Goal: Information Seeking & Learning: Learn about a topic

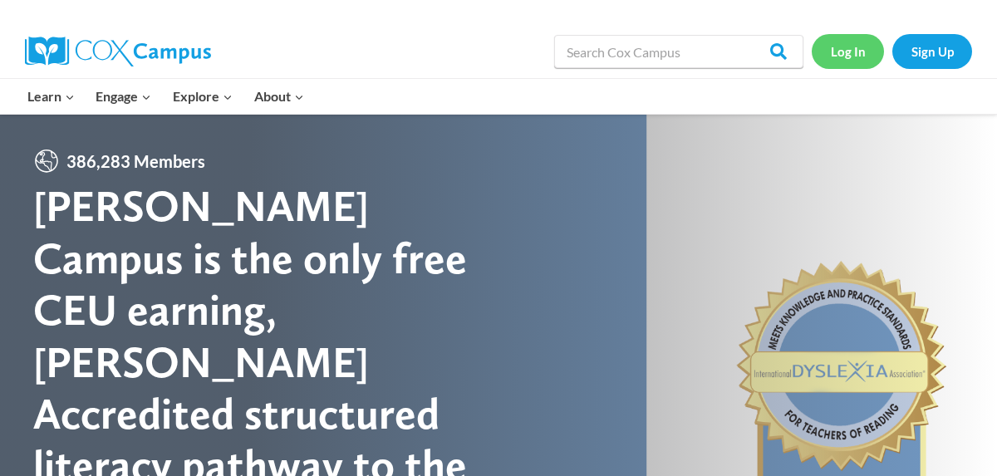
click at [842, 53] on link "Log In" at bounding box center [848, 51] width 72 height 34
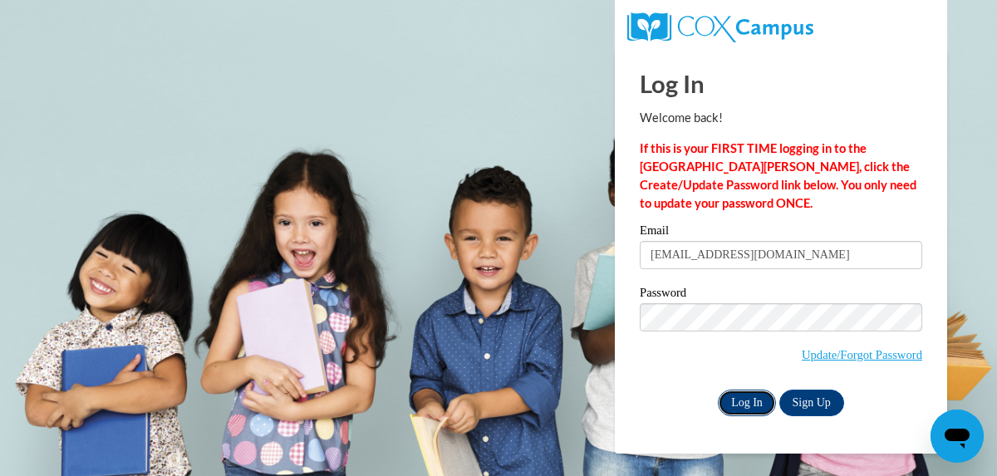
click at [749, 410] on input "Log In" at bounding box center [747, 403] width 58 height 27
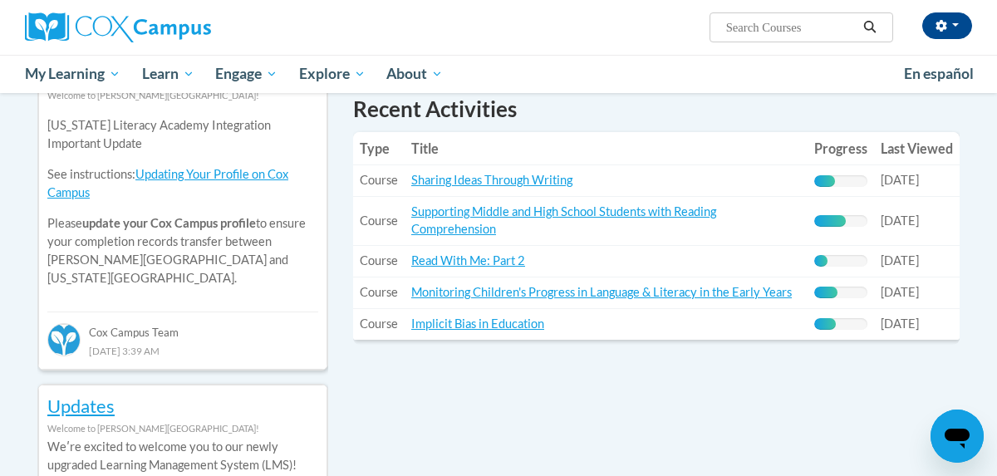
scroll to position [607, 0]
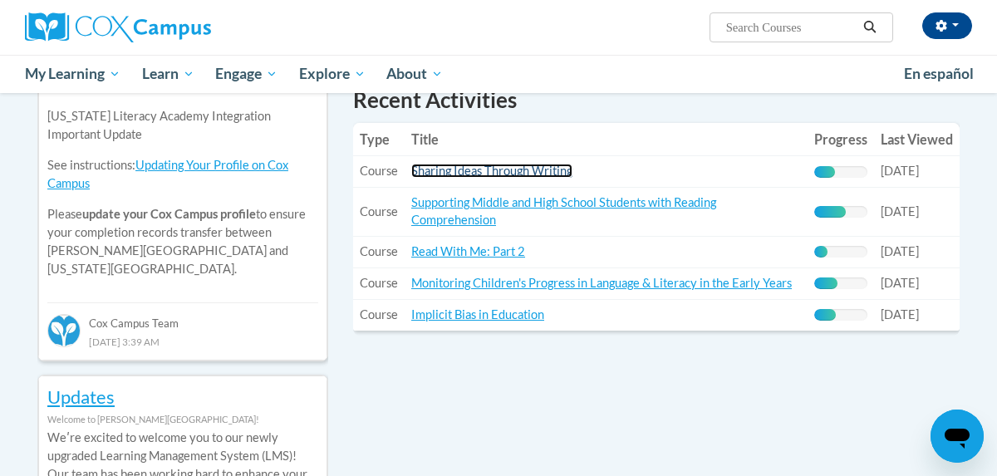
click at [524, 168] on link "Sharing Ideas Through Writing" at bounding box center [491, 171] width 161 height 14
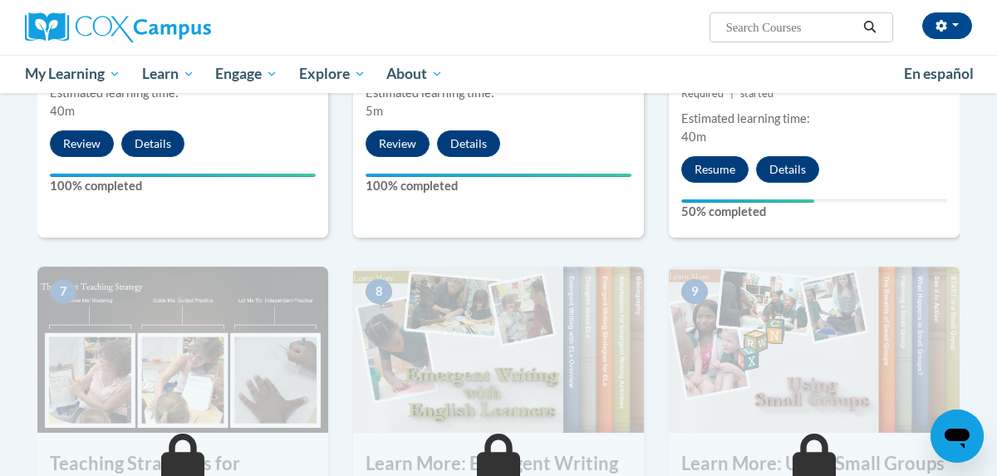
scroll to position [1086, 0]
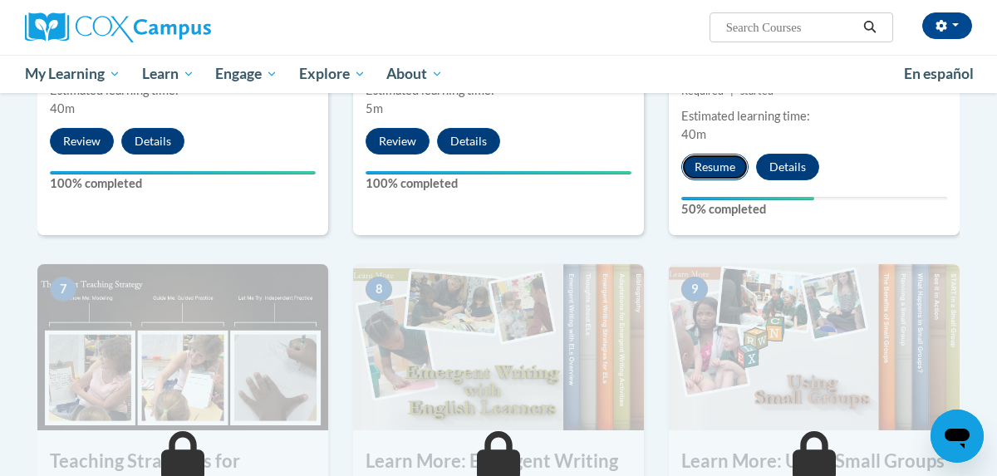
click at [706, 161] on button "Resume" at bounding box center [714, 167] width 67 height 27
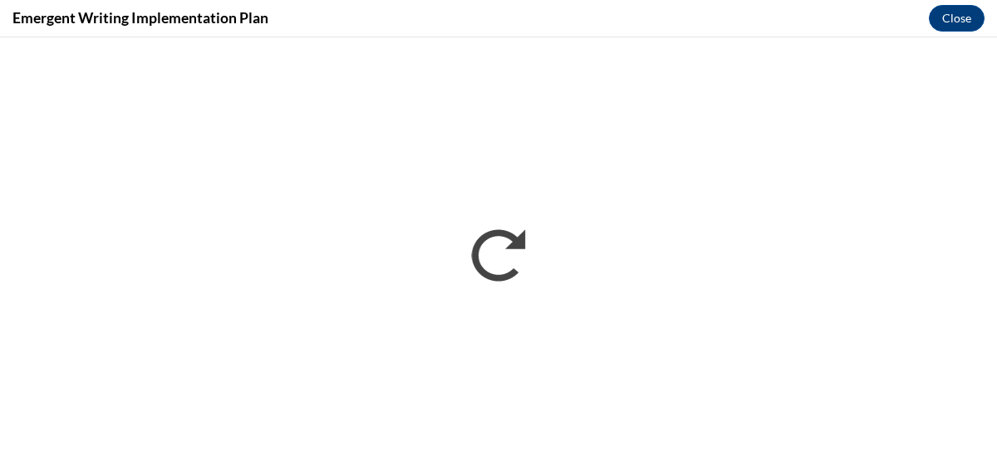
scroll to position [0, 0]
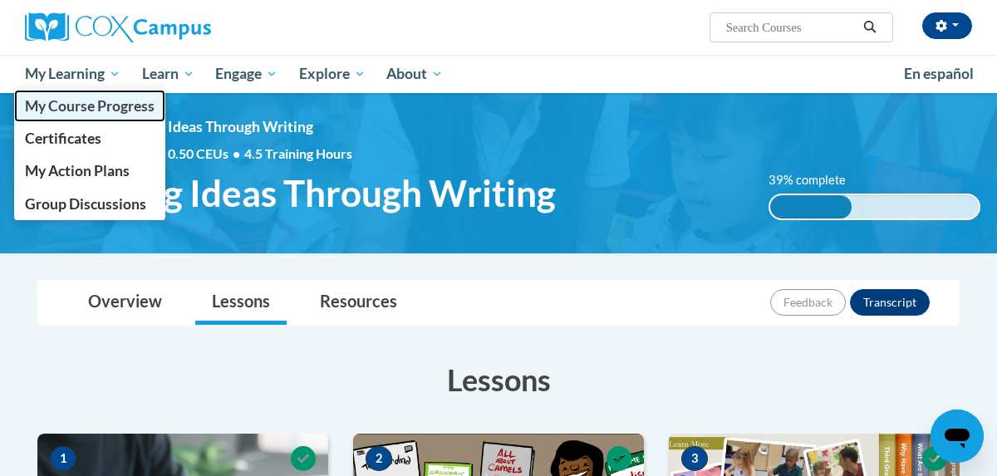
click at [86, 109] on span "My Course Progress" at bounding box center [90, 105] width 130 height 17
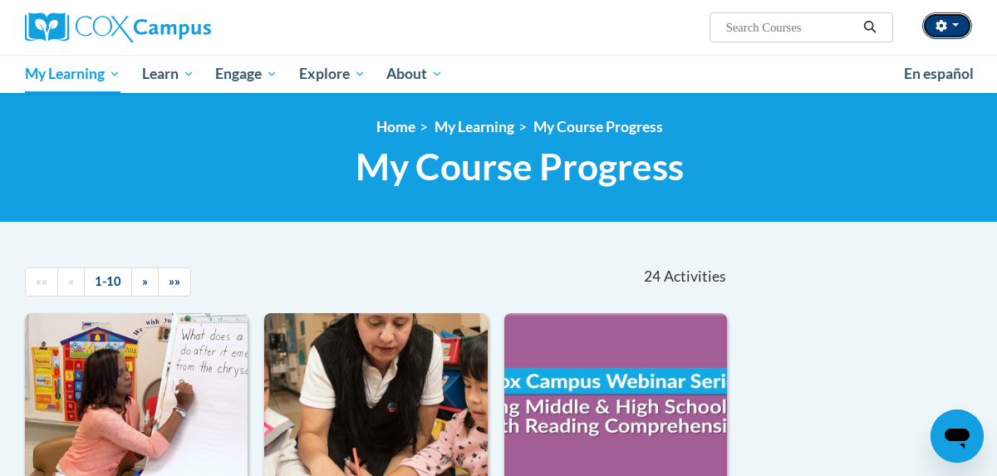
click at [949, 27] on button "button" at bounding box center [947, 25] width 50 height 27
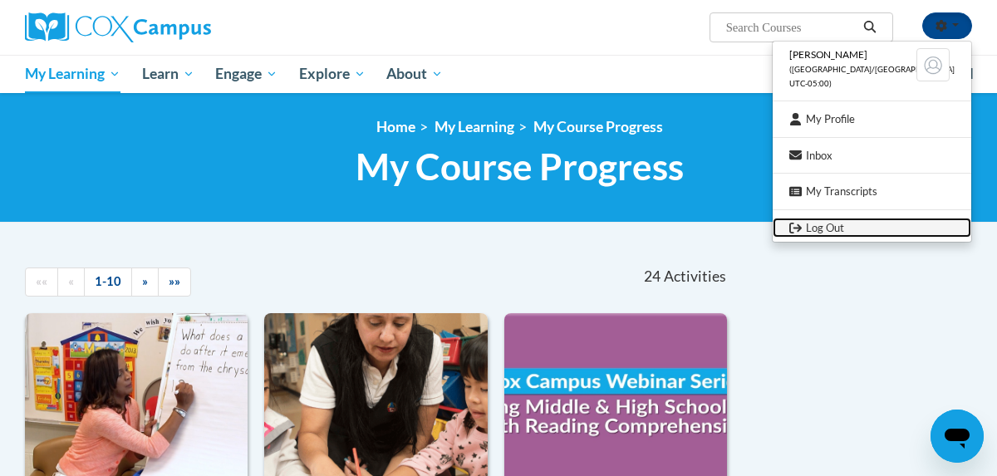
click at [862, 228] on link "Log Out" at bounding box center [871, 228] width 199 height 21
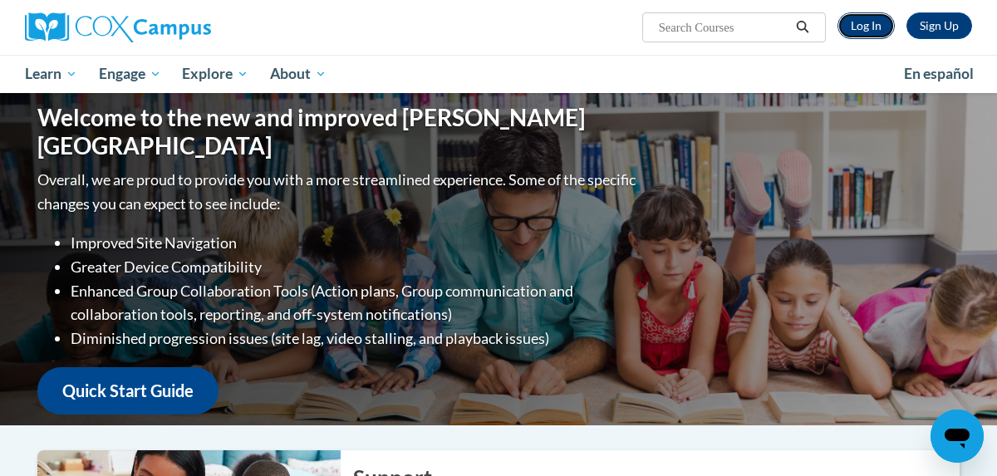
click at [850, 21] on link "Log In" at bounding box center [865, 25] width 57 height 27
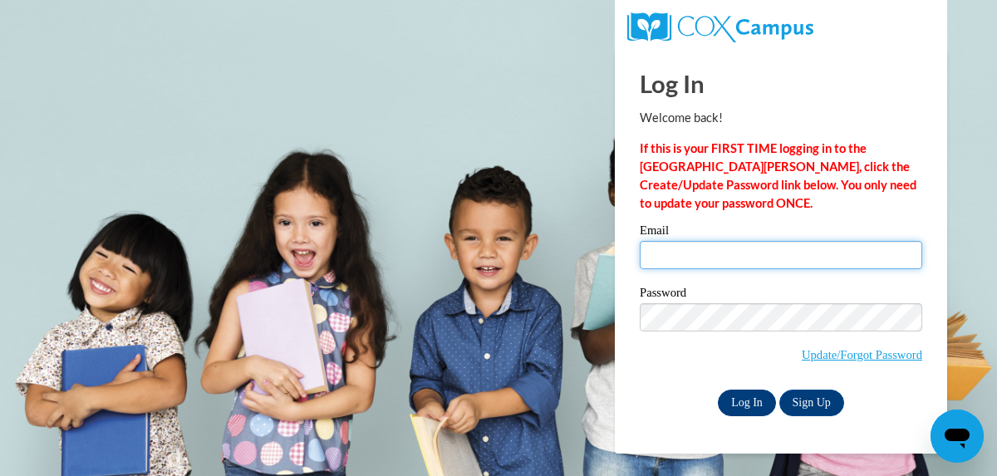
type input "krystalv185@gmail.com"
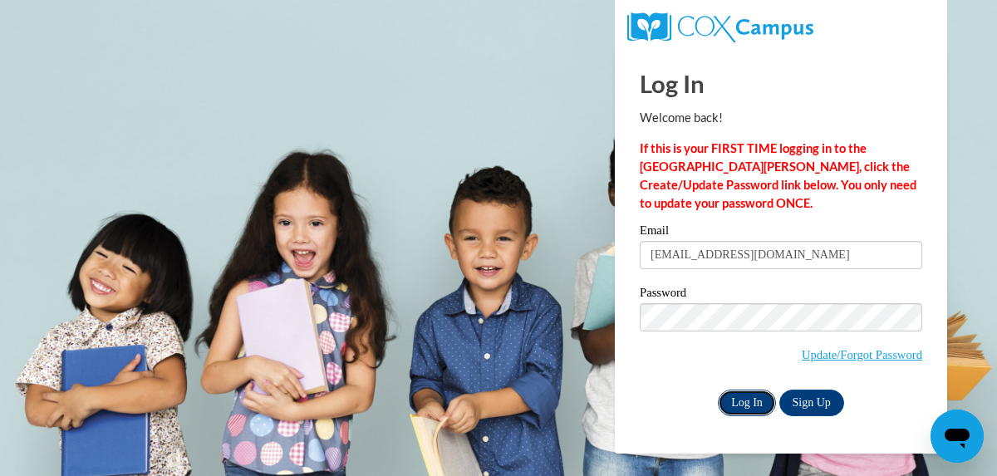
click at [755, 411] on input "Log In" at bounding box center [747, 403] width 58 height 27
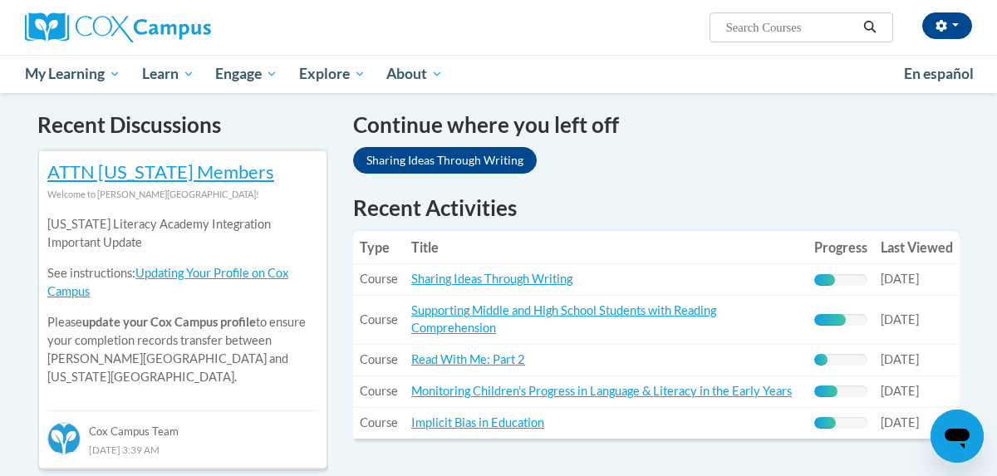
scroll to position [501, 0]
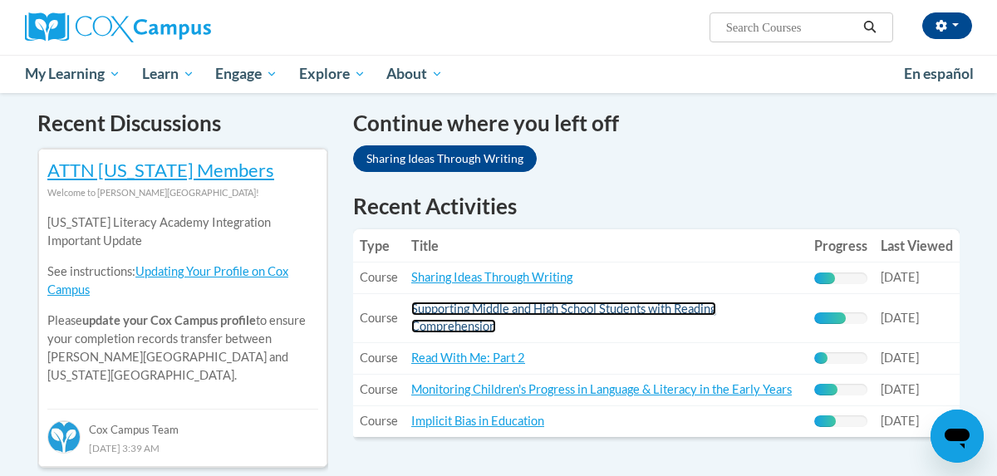
click at [597, 311] on link "Supporting Middle and High School Students with Reading Comprehension" at bounding box center [563, 318] width 305 height 32
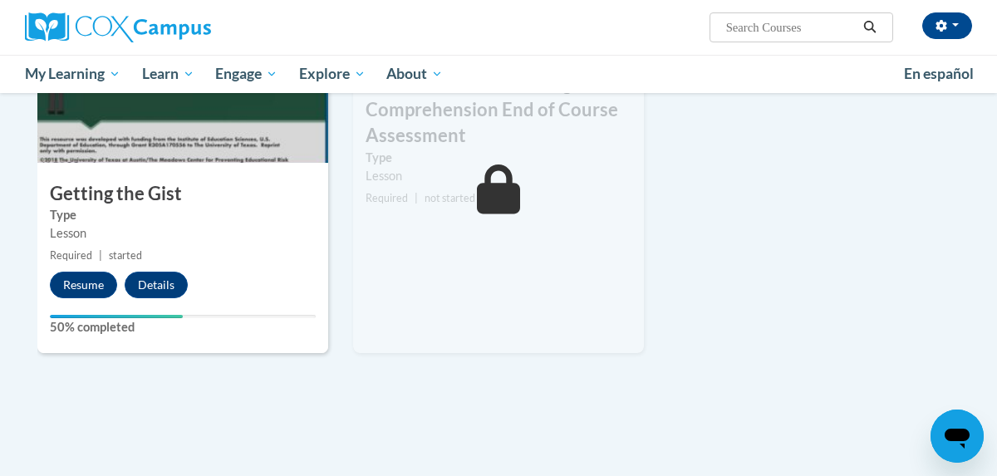
scroll to position [939, 0]
click at [82, 279] on button "Resume" at bounding box center [83, 284] width 67 height 27
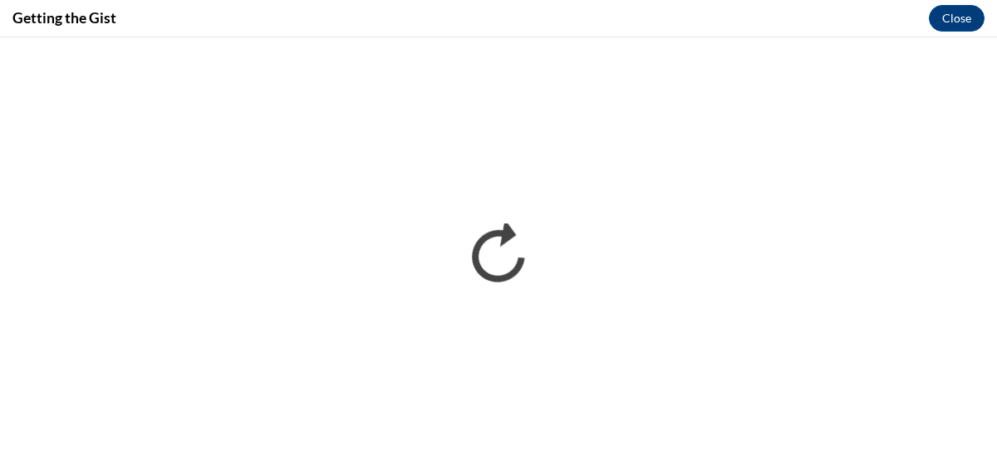
scroll to position [0, 0]
